Goal: Task Accomplishment & Management: Manage account settings

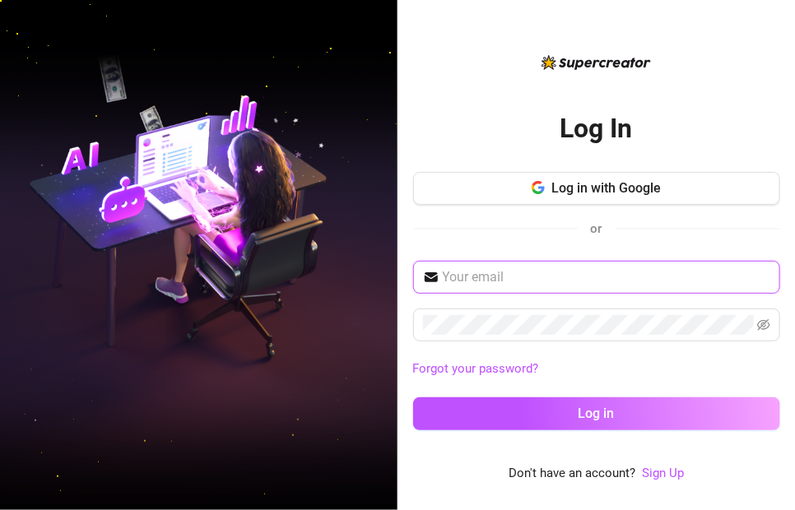
click at [552, 274] on input "text" at bounding box center [607, 278] width 328 height 20
type input "[EMAIL_ADDRESS][DOMAIN_NAME]"
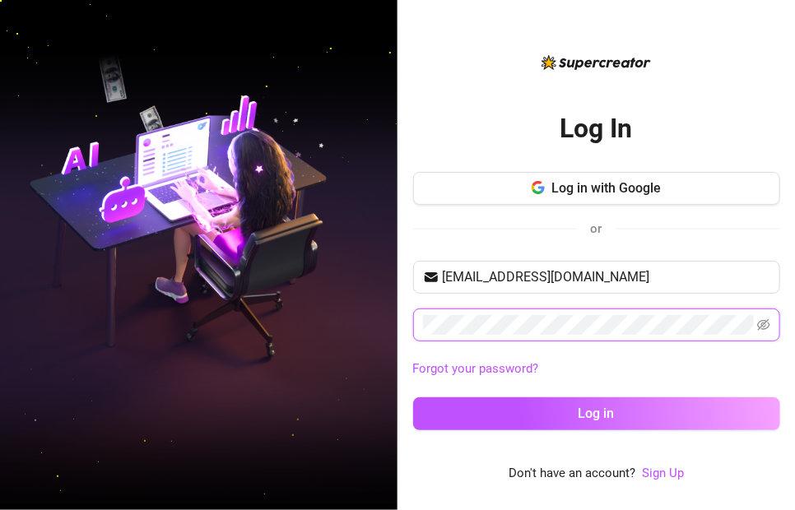
click at [413, 398] on button "Log in" at bounding box center [596, 414] width 367 height 33
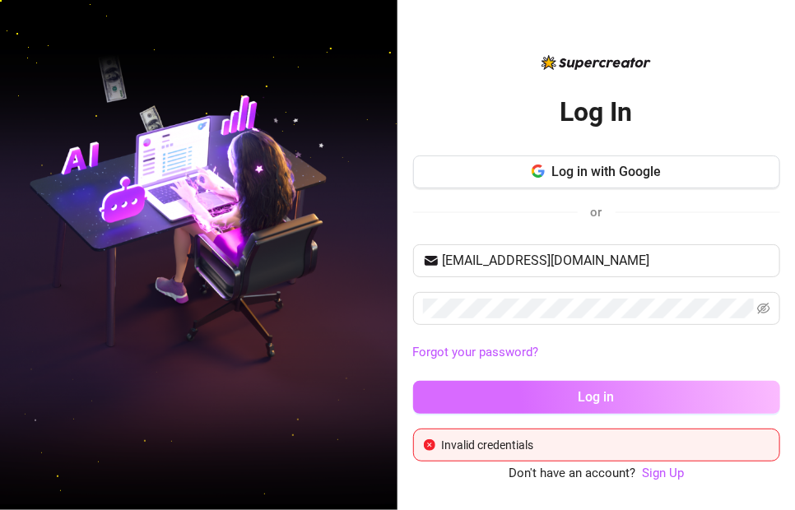
click at [566, 408] on button "Log in" at bounding box center [596, 397] width 367 height 33
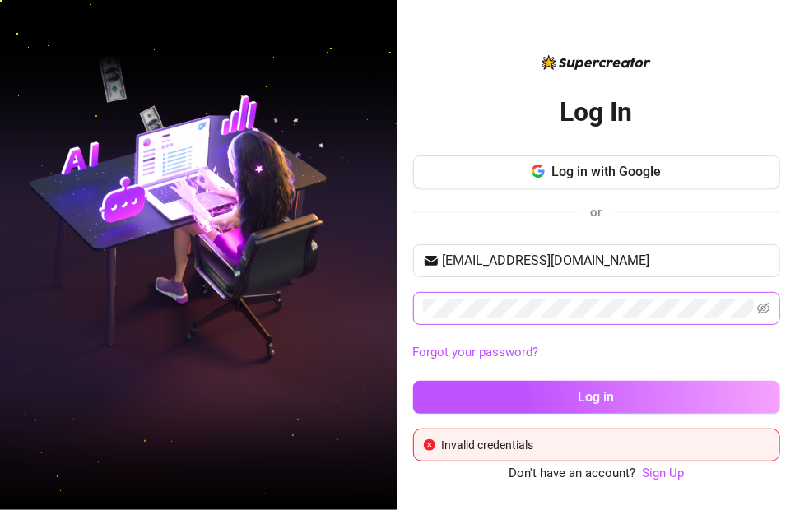
click at [757, 305] on span at bounding box center [596, 308] width 367 height 33
click at [766, 307] on icon "eye-invisible" at bounding box center [763, 308] width 13 height 13
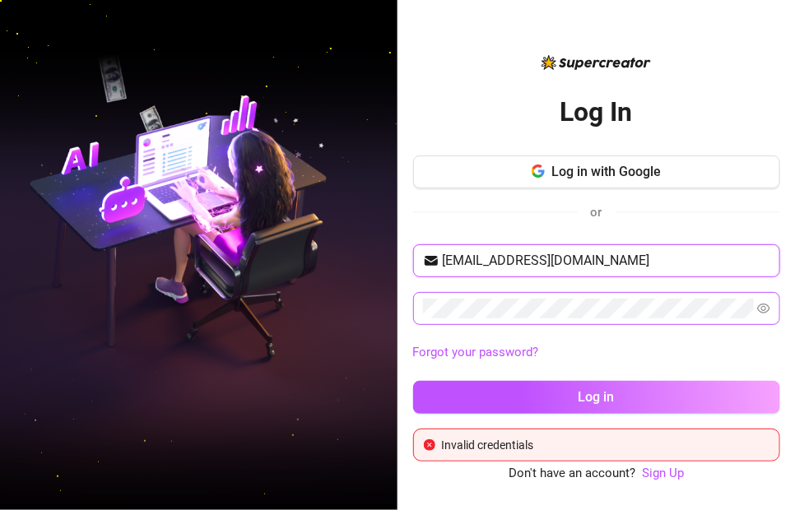
click at [608, 257] on input "[EMAIL_ADDRESS][DOMAIN_NAME]" at bounding box center [607, 261] width 328 height 20
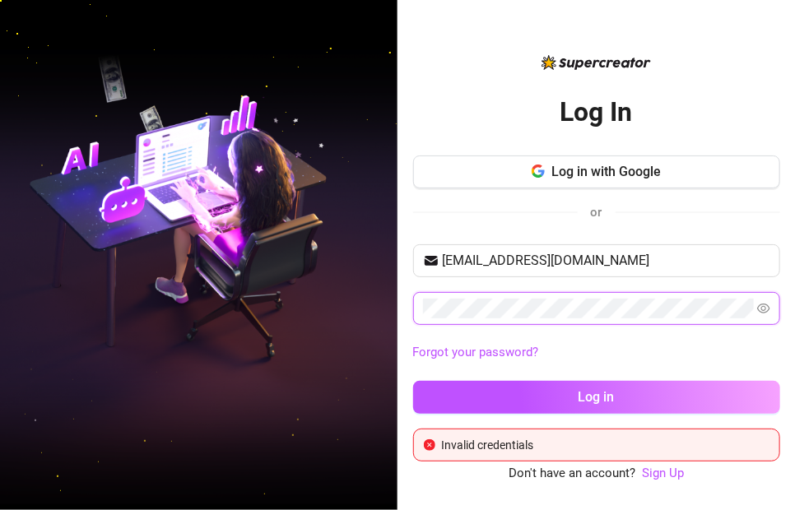
click at [379, 319] on div "Log In Log in with Google or [EMAIL_ADDRESS][DOMAIN_NAME] Forgot your password?…" at bounding box center [397, 255] width 795 height 510
